Goal: Find specific page/section: Find specific page/section

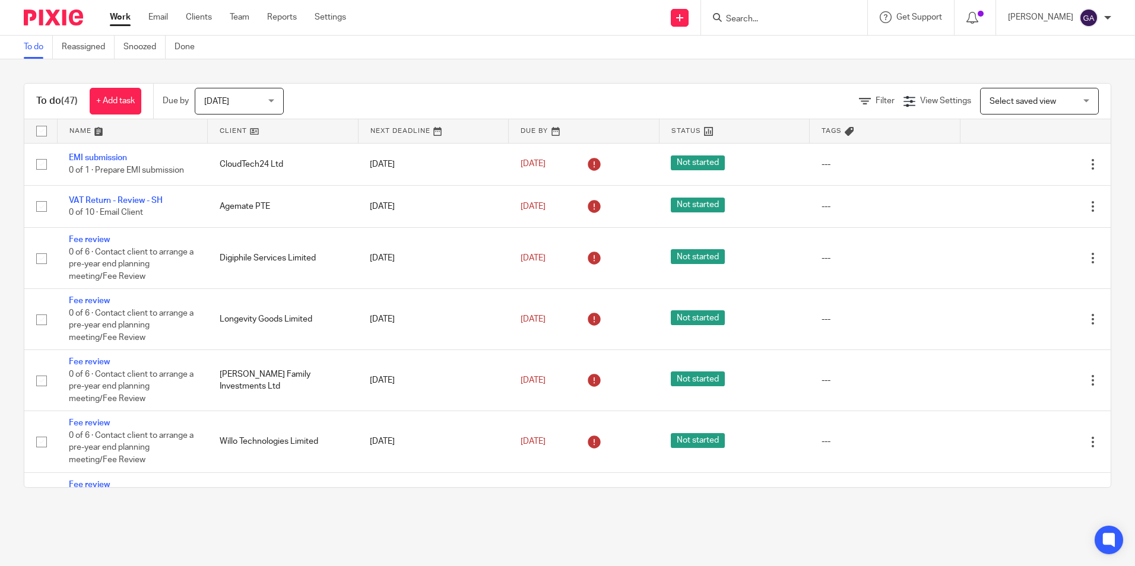
click at [739, 19] on input "Search" at bounding box center [778, 19] width 107 height 11
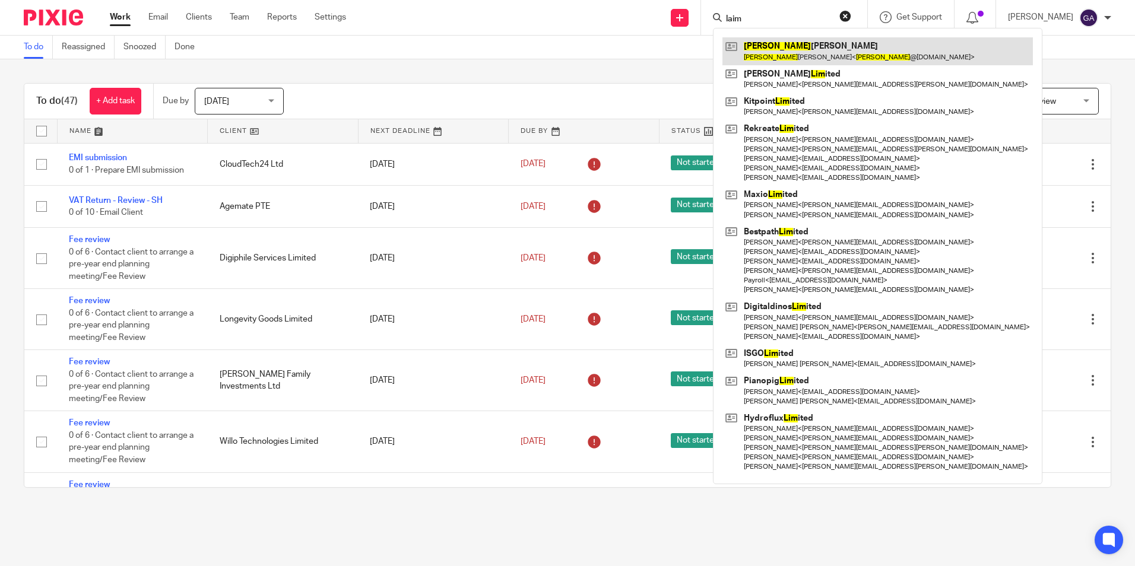
type input "laim"
click at [758, 47] on link at bounding box center [877, 50] width 310 height 27
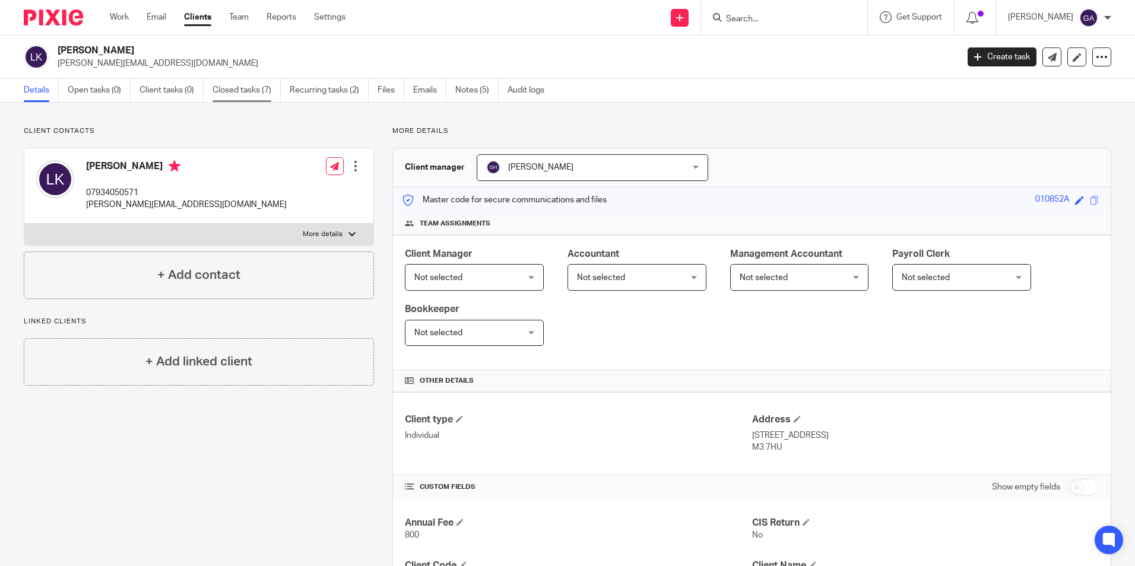
click at [235, 95] on link "Closed tasks (7)" at bounding box center [247, 90] width 68 height 23
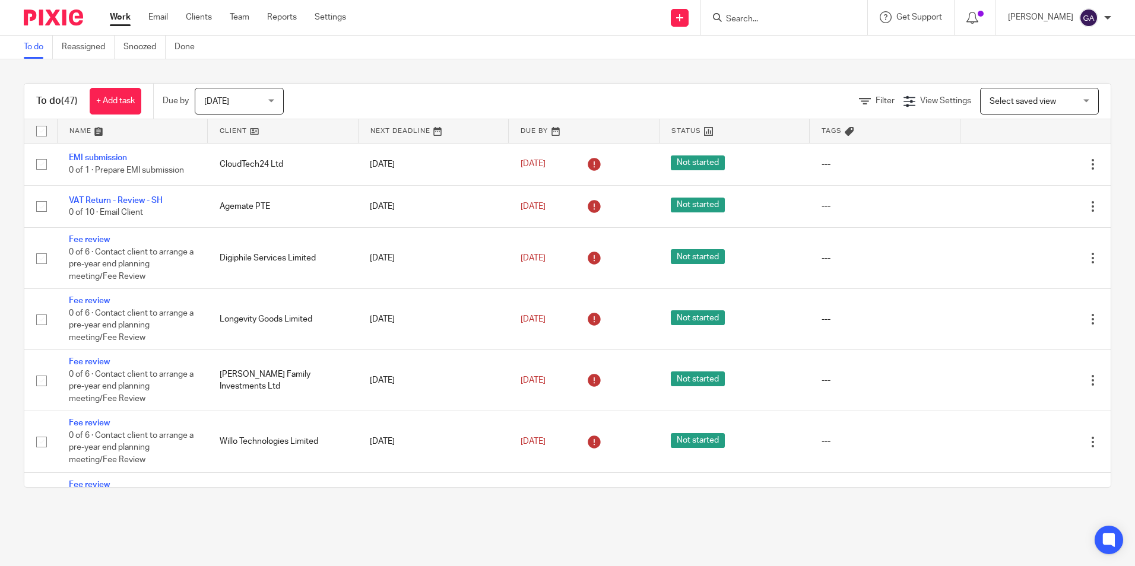
click at [776, 26] on div at bounding box center [784, 17] width 166 height 35
click at [759, 18] on input "Search" at bounding box center [778, 19] width 107 height 11
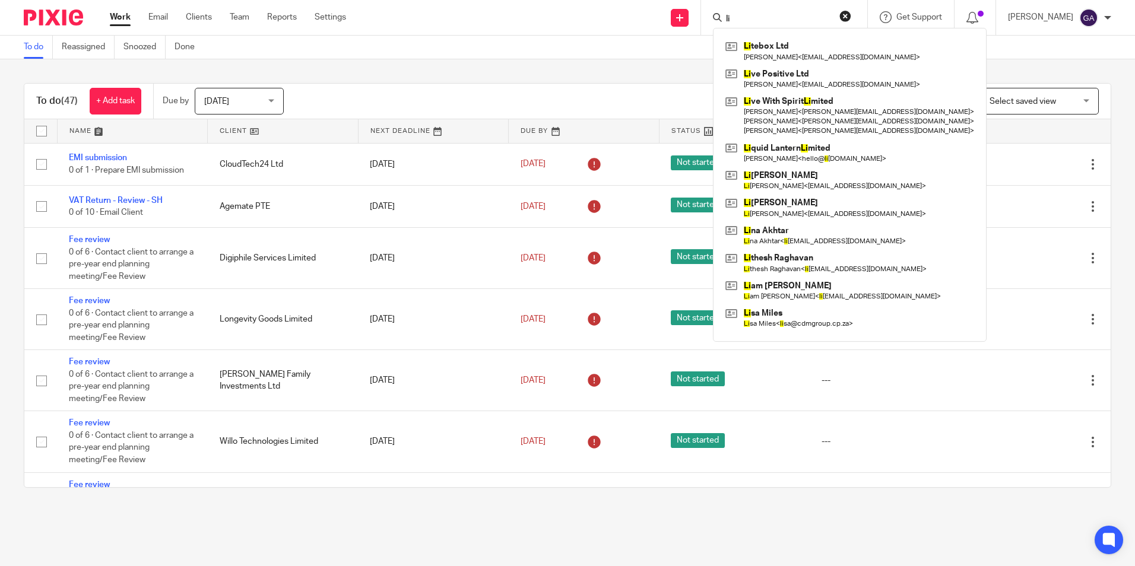
type input "l"
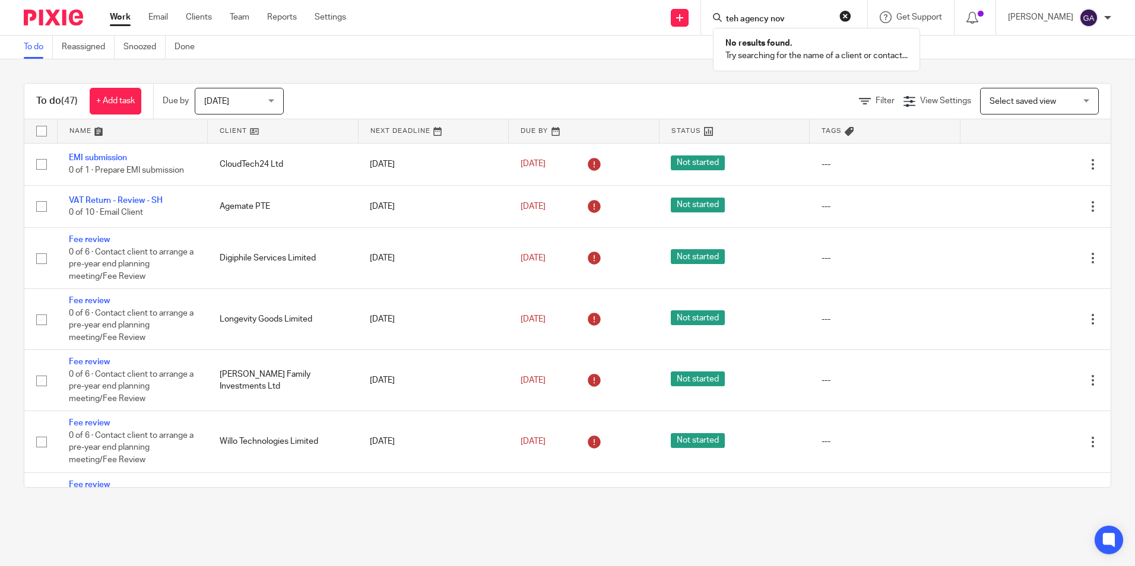
type input "teh agency nova"
drag, startPoint x: 812, startPoint y: 21, endPoint x: 662, endPoint y: 27, distance: 149.1
click at [662, 27] on div "Send new email Create task Add client teh agency nova No results found. Try sea…" at bounding box center [749, 17] width 771 height 35
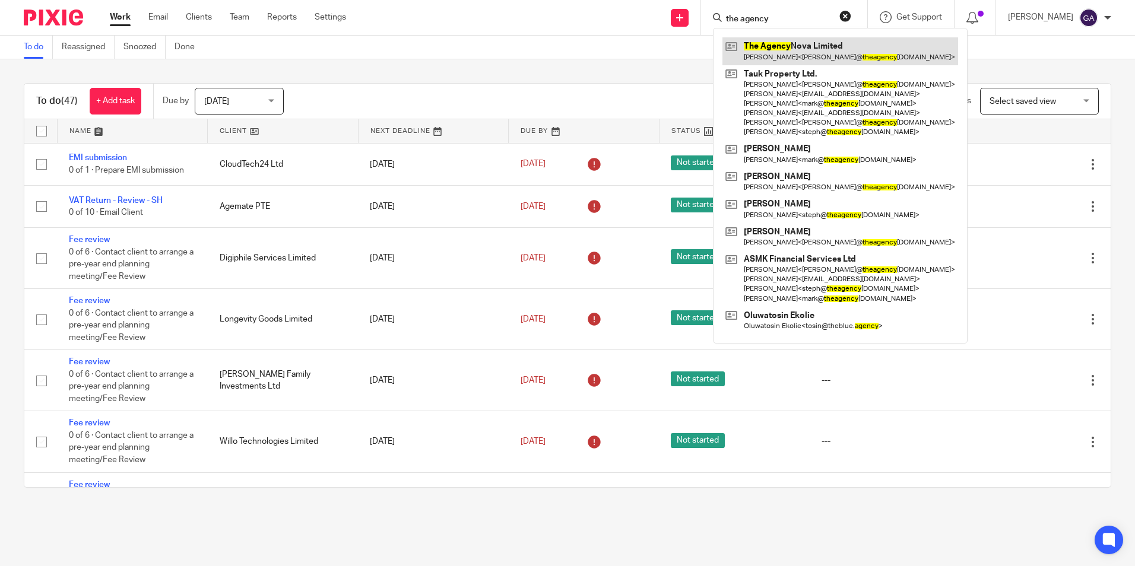
type input "the agency"
click at [804, 54] on link at bounding box center [840, 50] width 236 height 27
